Goal: Check status: Check status

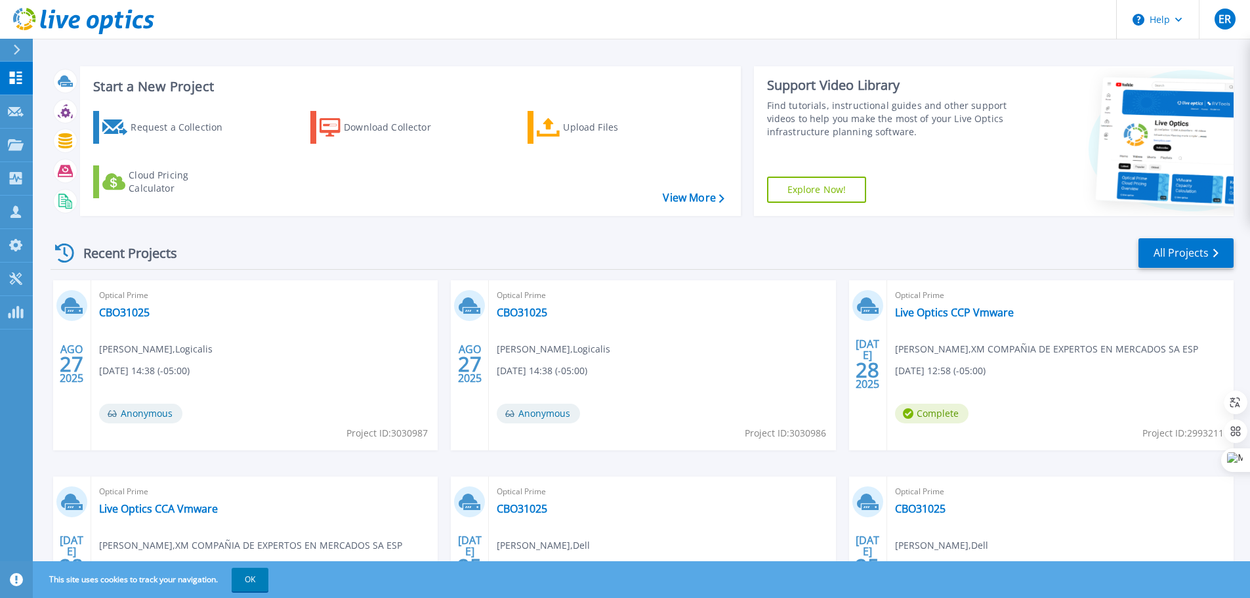
scroll to position [129, 0]
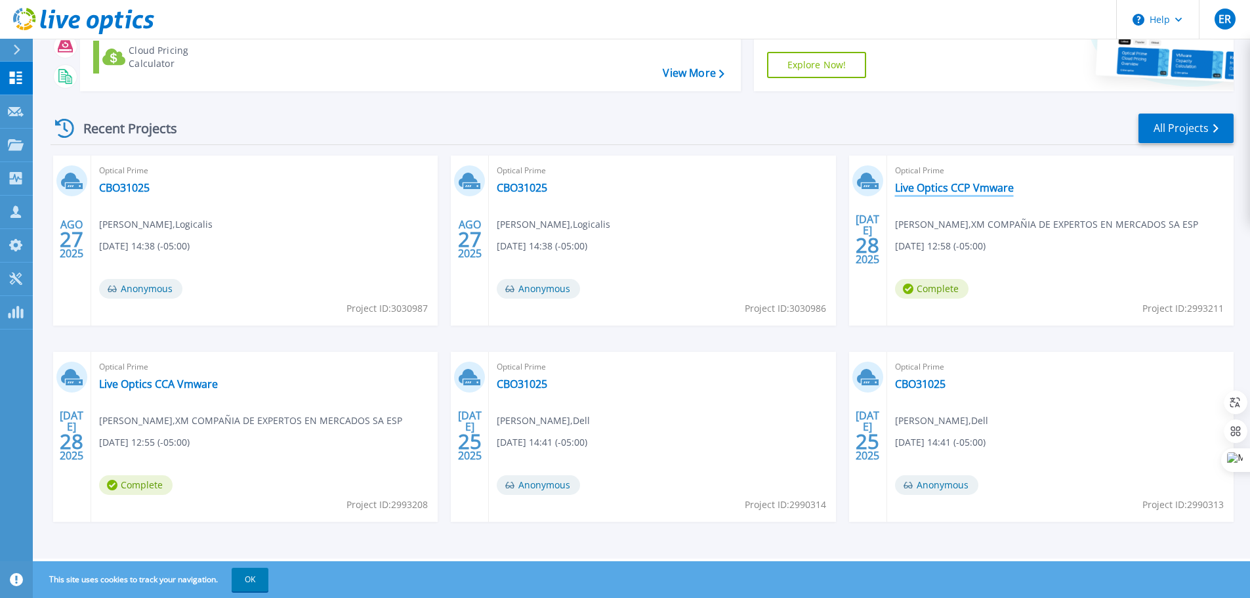
click at [971, 186] on link "Live Optics CCP Vmware" at bounding box center [954, 187] width 119 height 13
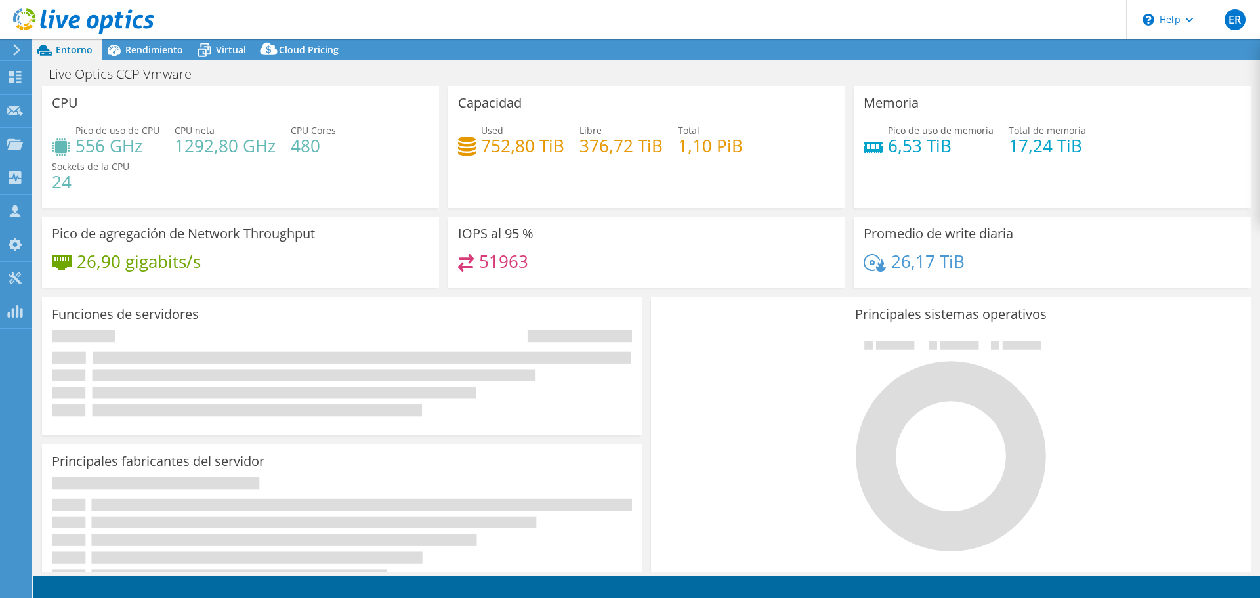
select select "USD"
